Goal: Transaction & Acquisition: Subscribe to service/newsletter

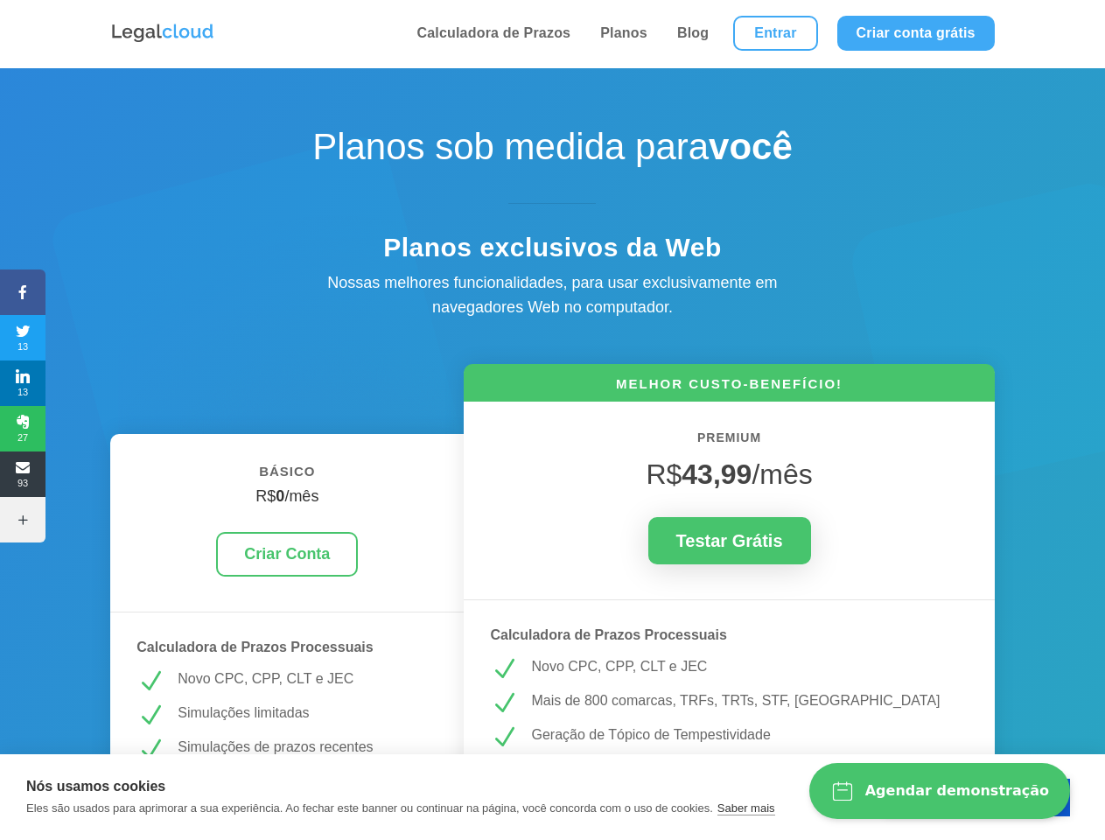
click at [23, 292] on icon at bounding box center [22, 292] width 45 height 14
click at [23, 338] on span "13" at bounding box center [22, 338] width 45 height 28
click at [23, 383] on span "13" at bounding box center [22, 383] width 45 height 28
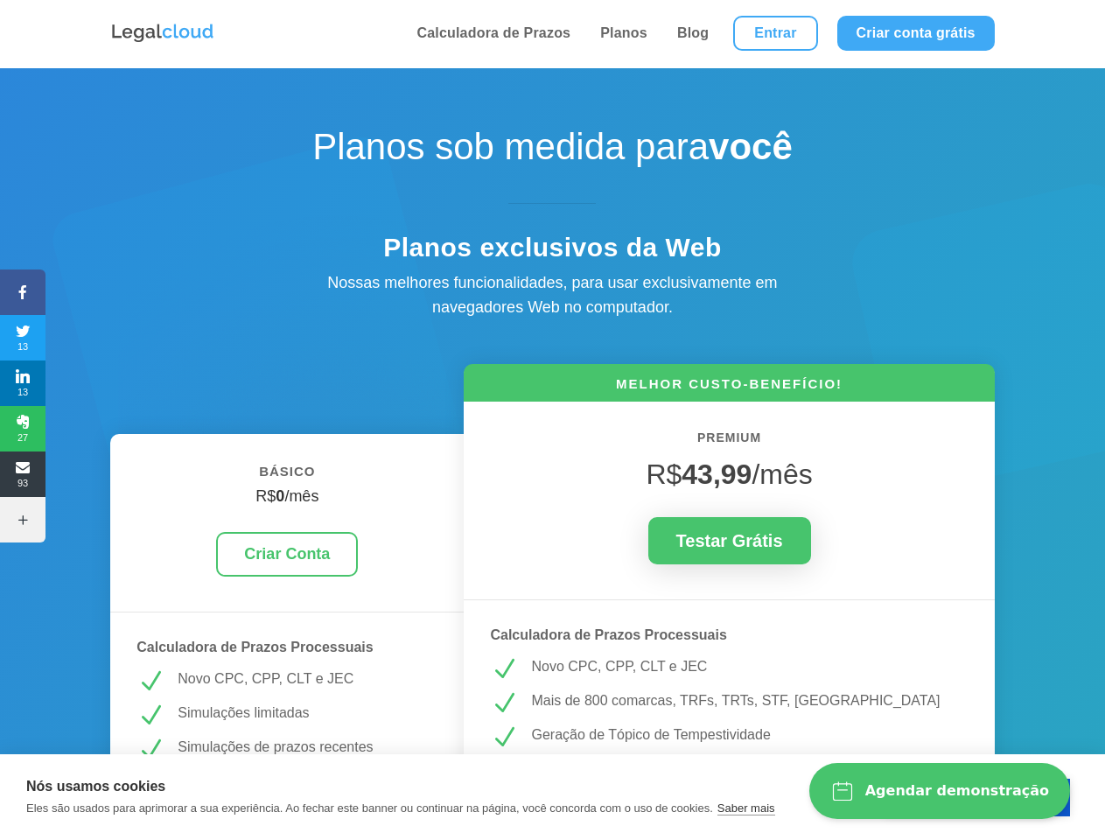
click at [23, 429] on span "27" at bounding box center [22, 429] width 45 height 28
click at [23, 474] on span "93" at bounding box center [22, 474] width 45 height 28
click at [23, 520] on icon at bounding box center [22, 520] width 45 height 14
